Goal: Obtain resource: Obtain resource

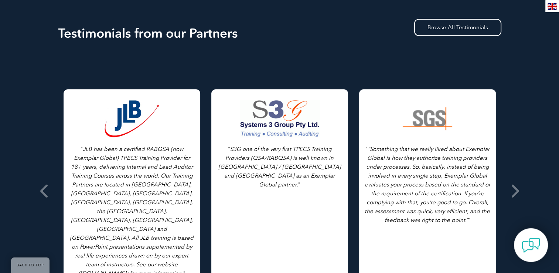
scroll to position [625, 0]
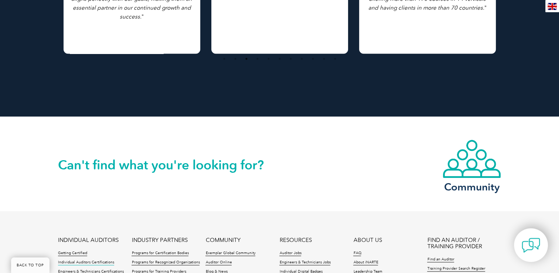
click at [72, 265] on link "Individual Auditors Certifications" at bounding box center [86, 262] width 56 height 5
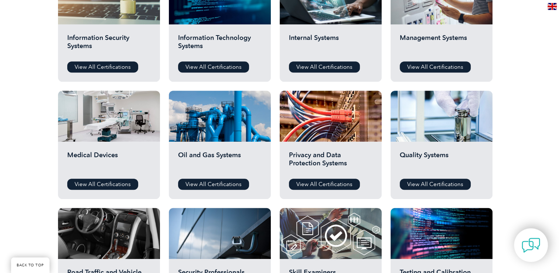
scroll to position [439, 0]
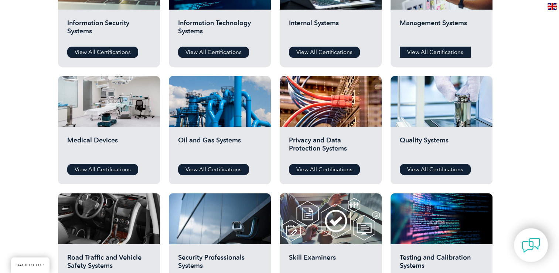
click at [445, 49] on link "View All Certifications" at bounding box center [435, 52] width 71 height 11
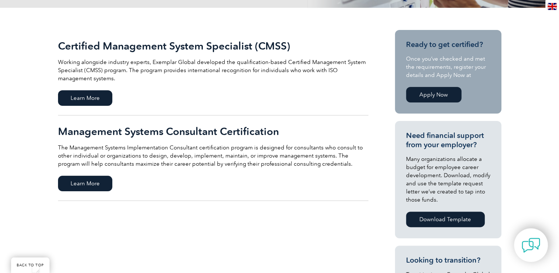
scroll to position [163, 0]
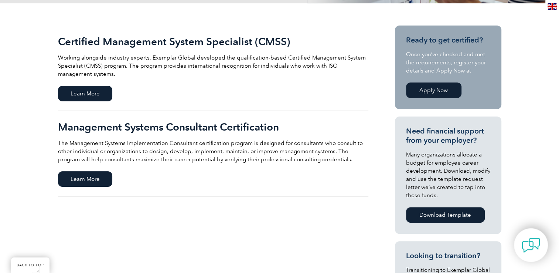
click at [434, 89] on link "Apply Now" at bounding box center [433, 90] width 55 height 16
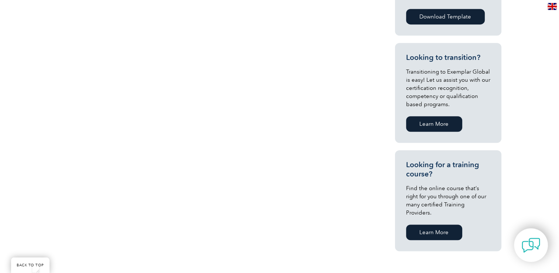
scroll to position [370, 0]
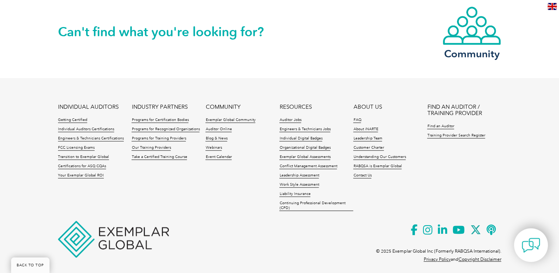
scroll to position [769, 0]
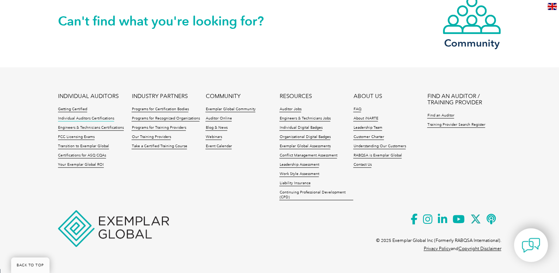
click at [78, 121] on link "Individual Auditors Certifications" at bounding box center [86, 118] width 56 height 5
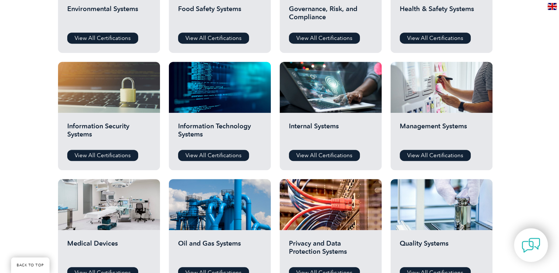
scroll to position [340, 0]
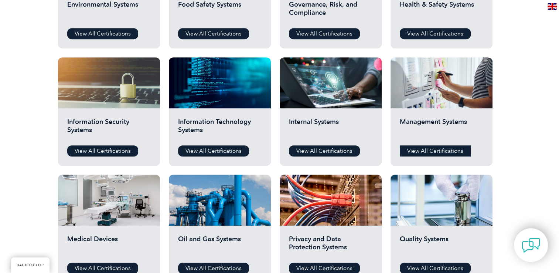
click at [439, 150] on link "View All Certifications" at bounding box center [435, 150] width 71 height 11
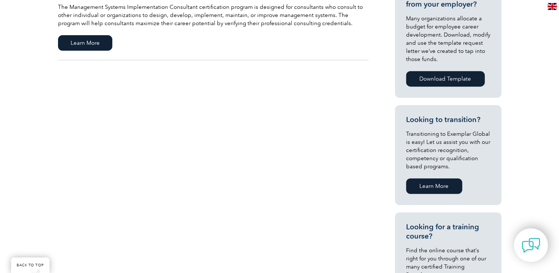
scroll to position [60, 0]
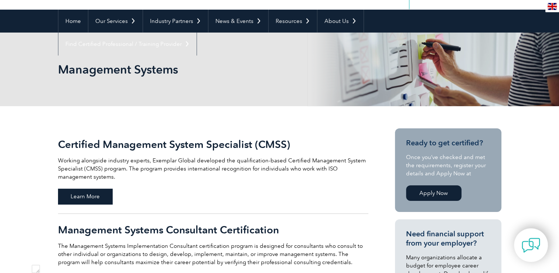
click at [88, 196] on span "Learn More" at bounding box center [85, 196] width 54 height 16
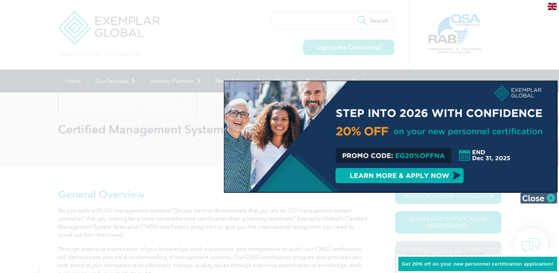
click at [534, 200] on img at bounding box center [538, 197] width 37 height 11
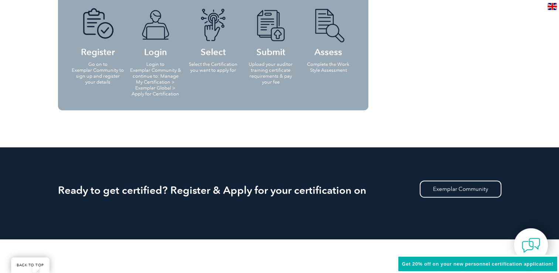
scroll to position [477, 0]
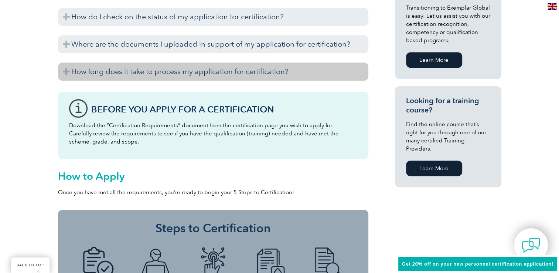
click at [208, 75] on h3 "How long does it take to process my application for certification?" at bounding box center [213, 71] width 310 height 18
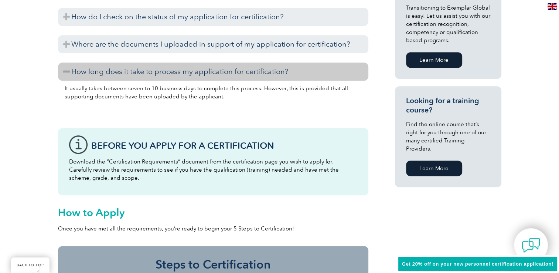
click at [433, 160] on link "Learn More" at bounding box center [434, 168] width 56 height 16
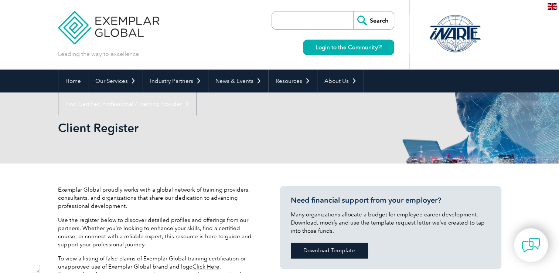
click at [338, 249] on link "Download Template" at bounding box center [329, 250] width 77 height 16
